Goal: Information Seeking & Learning: Learn about a topic

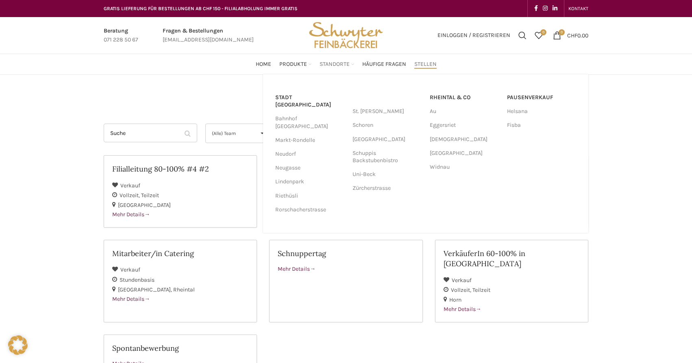
click at [340, 62] on span "Standorte" at bounding box center [334, 65] width 30 height 8
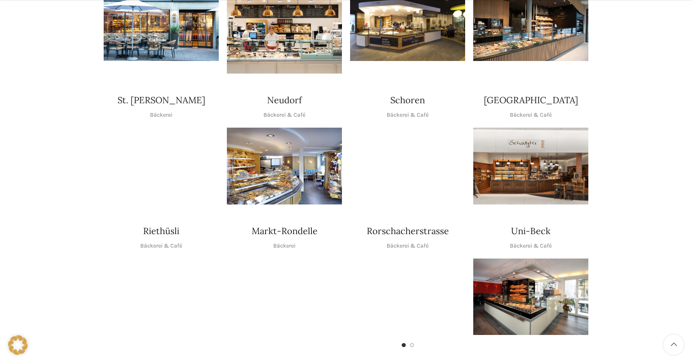
scroll to position [290, 0]
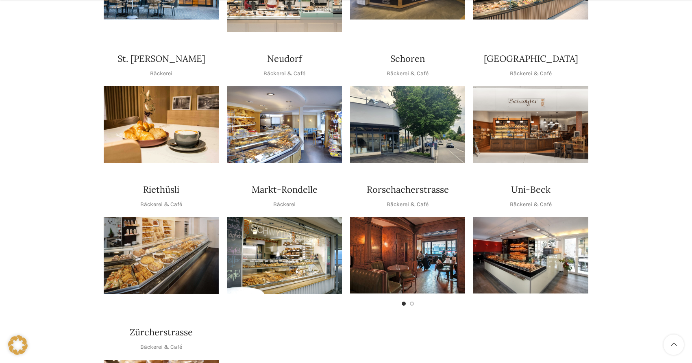
click at [289, 138] on img "1 / 1" at bounding box center [284, 124] width 115 height 77
click at [277, 238] on img "1 / 1" at bounding box center [284, 255] width 115 height 77
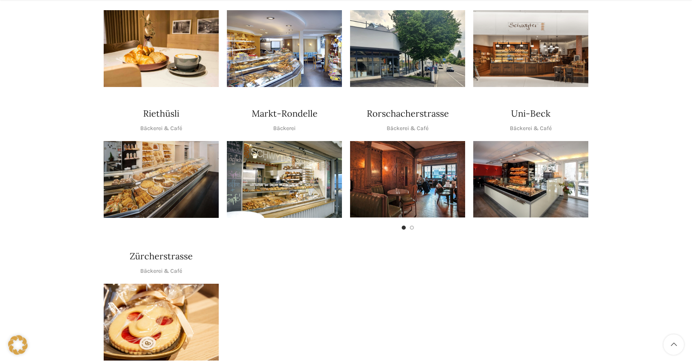
scroll to position [373, 0]
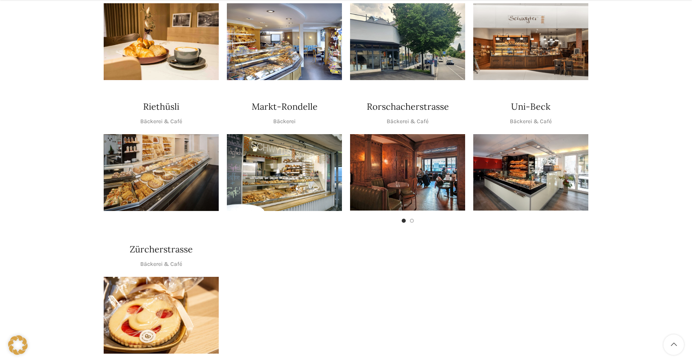
click at [204, 293] on img "1 / 1" at bounding box center [161, 315] width 115 height 77
click at [512, 165] on img "1 / 1" at bounding box center [530, 172] width 115 height 76
click at [371, 173] on img "1 / 2" at bounding box center [407, 172] width 115 height 76
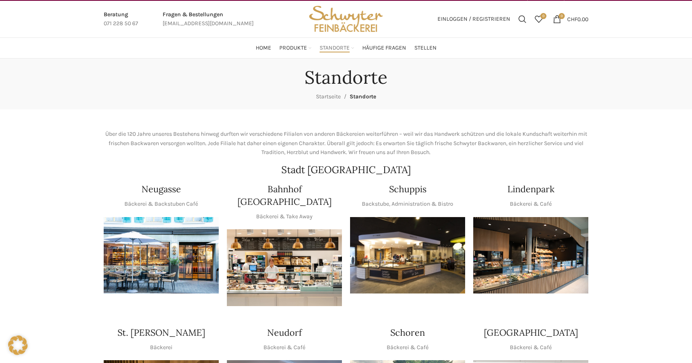
scroll to position [0, 0]
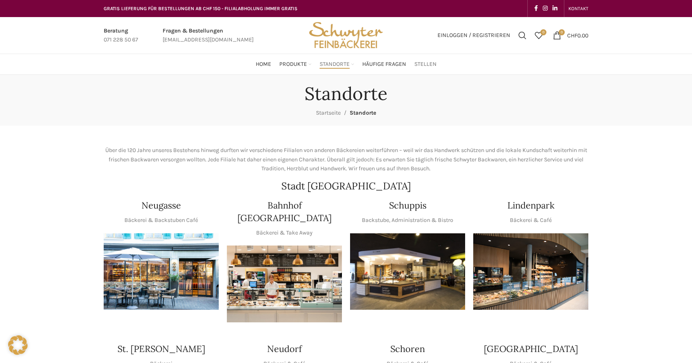
click at [420, 64] on span "Stellen" at bounding box center [425, 65] width 22 height 8
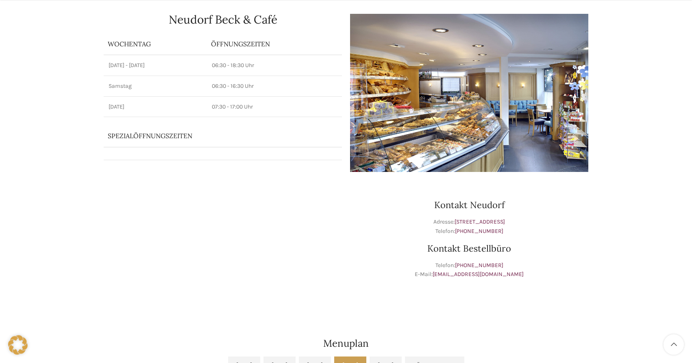
scroll to position [83, 0]
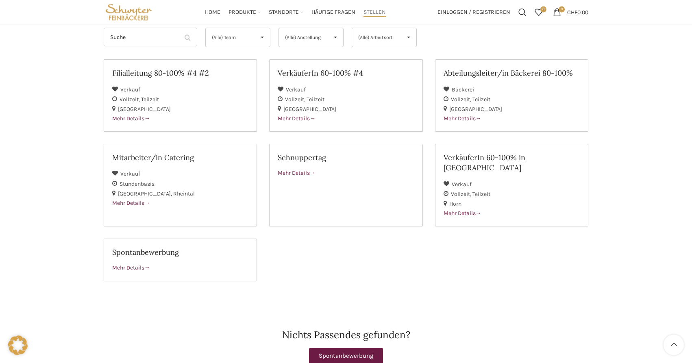
scroll to position [83, 0]
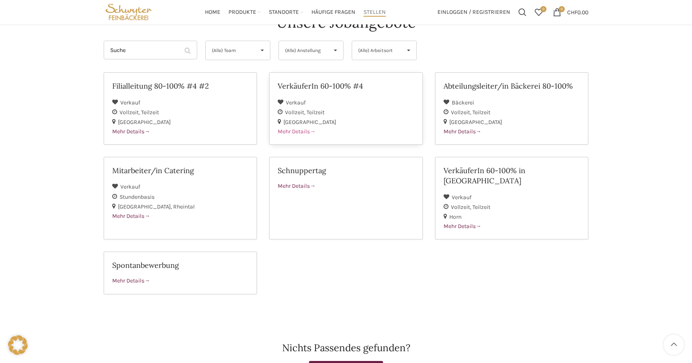
click at [301, 128] on span "Mehr Details" at bounding box center [297, 131] width 38 height 7
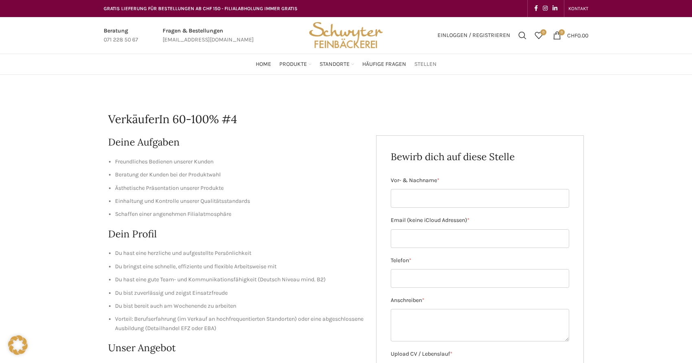
click at [423, 67] on span "Stellen" at bounding box center [425, 65] width 22 height 8
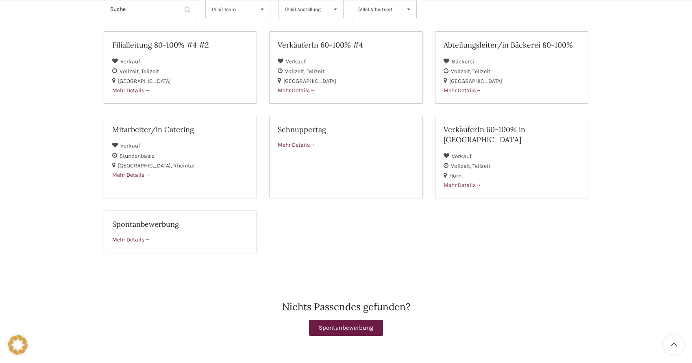
scroll to position [124, 0]
click at [138, 76] on div "[GEOGRAPHIC_DATA]" at bounding box center [180, 81] width 136 height 10
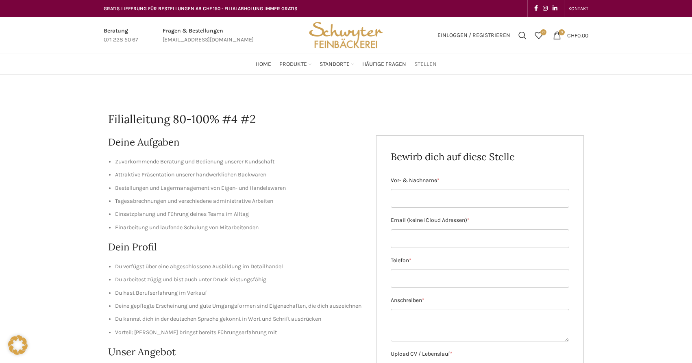
click at [429, 67] on span "Stellen" at bounding box center [425, 65] width 22 height 8
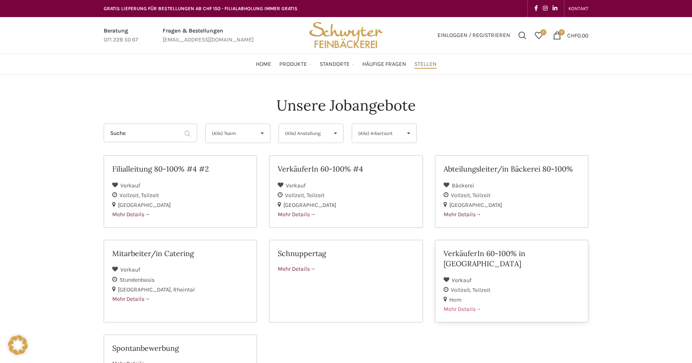
click at [483, 275] on div "Verkauf" at bounding box center [511, 280] width 136 height 10
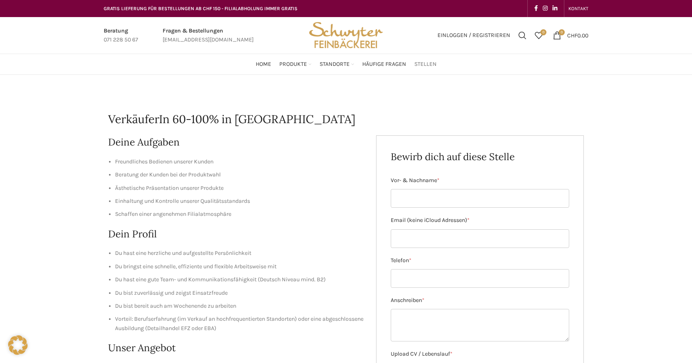
click at [431, 65] on span "Stellen" at bounding box center [425, 65] width 22 height 8
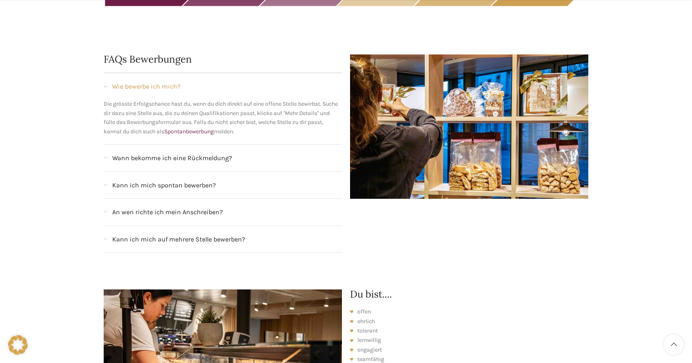
scroll to position [788, 0]
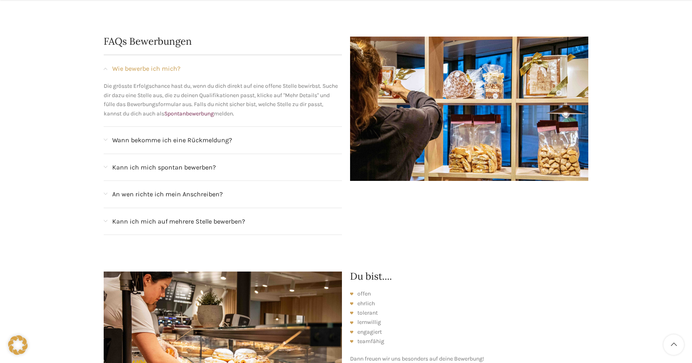
click at [212, 189] on span "An wen richte ich mein Anschreiben?" at bounding box center [167, 194] width 111 height 11
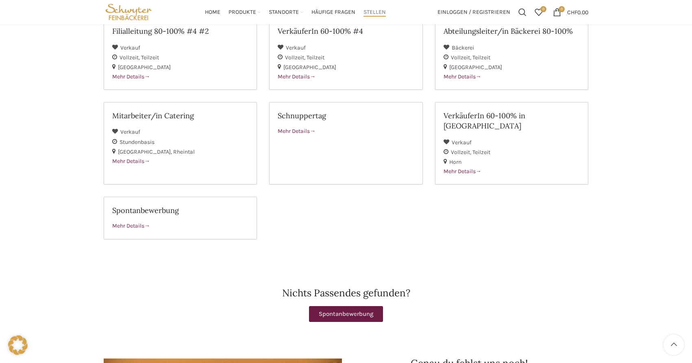
scroll to position [136, 0]
